Goal: Task Accomplishment & Management: Manage account settings

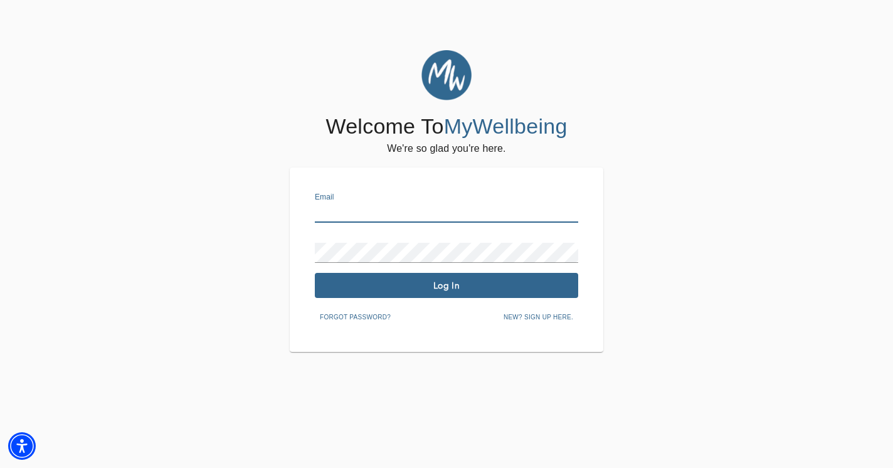
click at [330, 215] on input "text" at bounding box center [446, 213] width 263 height 20
type input "[EMAIL_ADDRESS][DOMAIN_NAME]"
click at [411, 283] on span "Log In" at bounding box center [446, 286] width 253 height 12
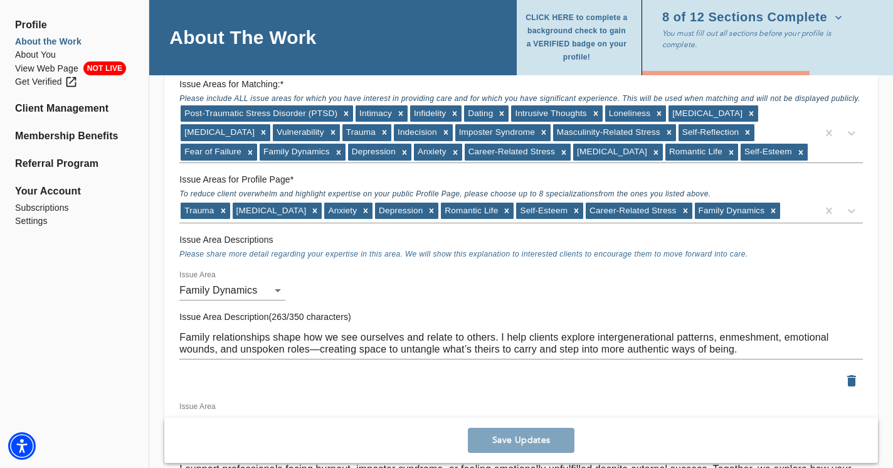
scroll to position [1167, 0]
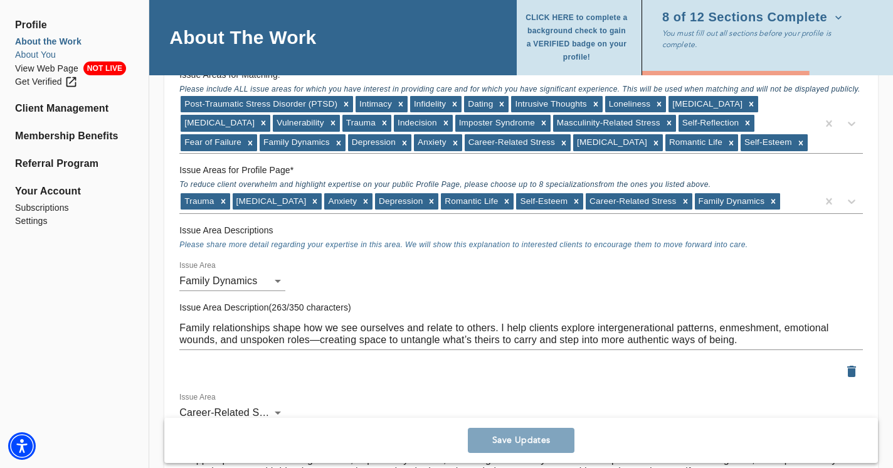
click at [33, 51] on li "About You" at bounding box center [74, 54] width 119 height 13
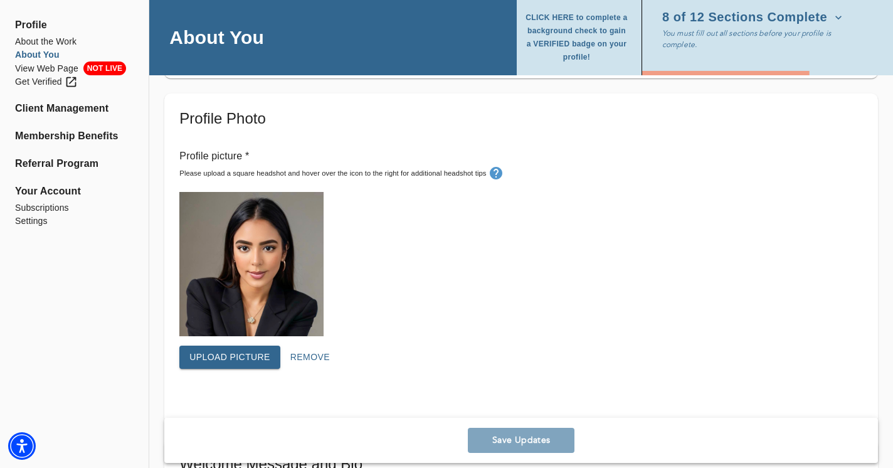
scroll to position [335, 0]
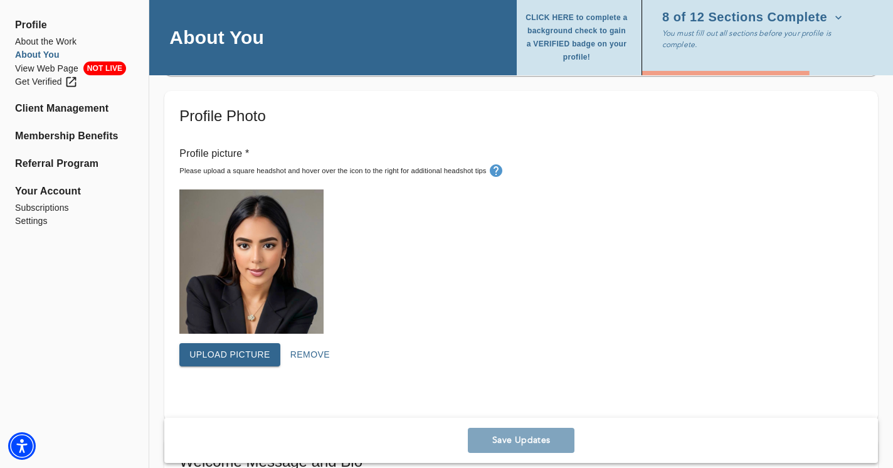
click at [243, 257] on img at bounding box center [251, 261] width 144 height 144
click at [257, 350] on span "Upload picture" at bounding box center [229, 355] width 81 height 16
click at [247, 357] on span "Upload picture" at bounding box center [229, 355] width 81 height 16
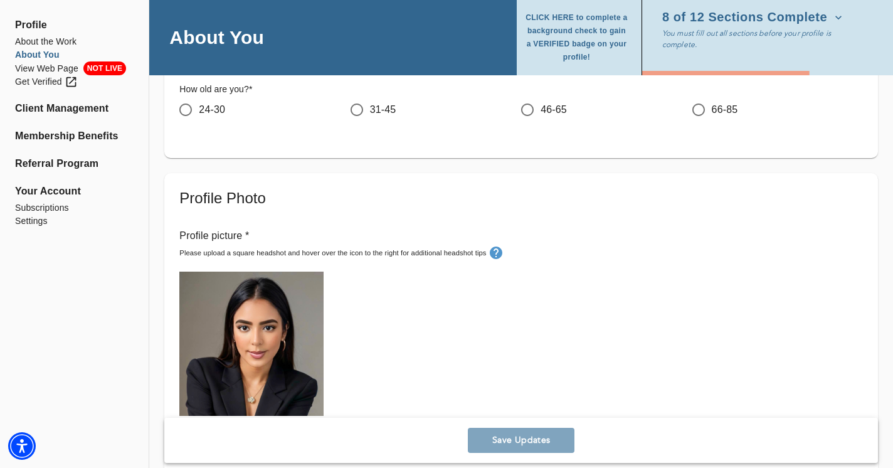
scroll to position [244, 0]
